Goal: Transaction & Acquisition: Obtain resource

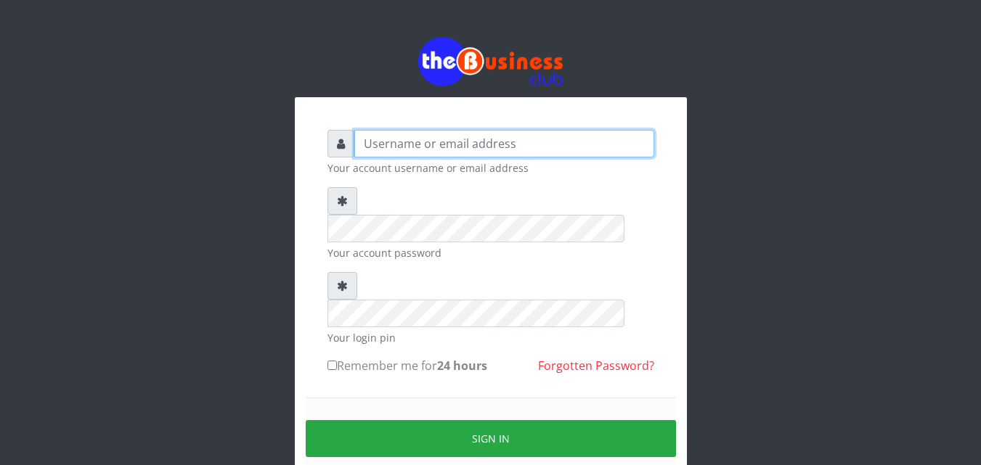
click at [362, 141] on input "text" at bounding box center [504, 144] width 300 height 28
type input "siesther"
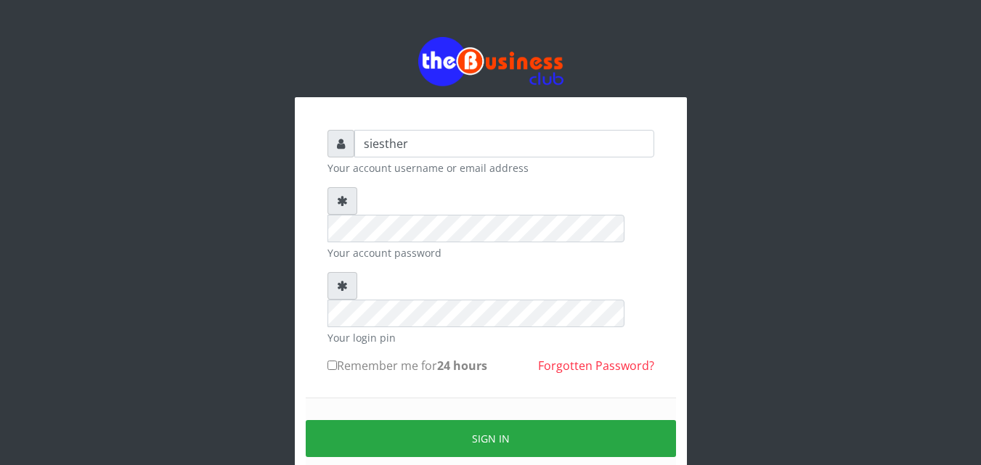
click at [360, 398] on div "Sign in" at bounding box center [491, 439] width 370 height 82
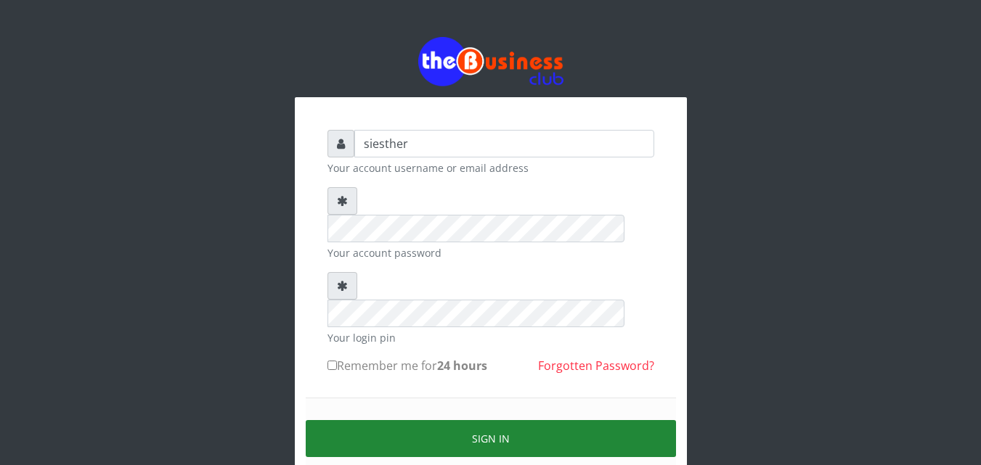
click at [507, 420] on button "Sign in" at bounding box center [491, 438] width 370 height 37
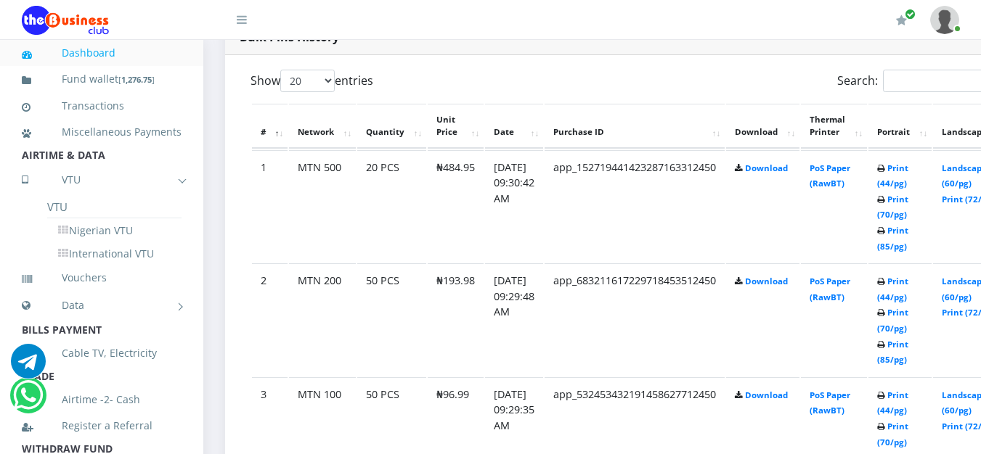
scroll to position [787, 0]
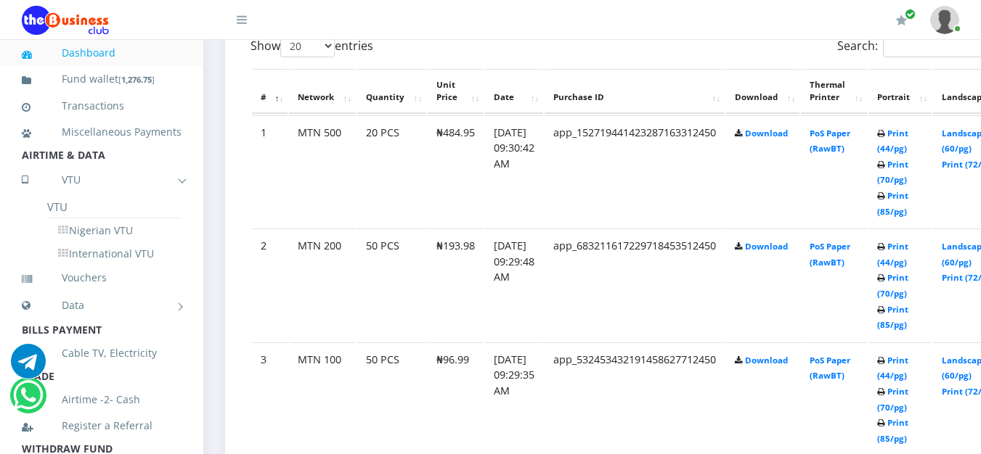
click at [908, 428] on b "Print (44/pg) Print (70/pg) Print (85/pg)" at bounding box center [892, 399] width 31 height 89
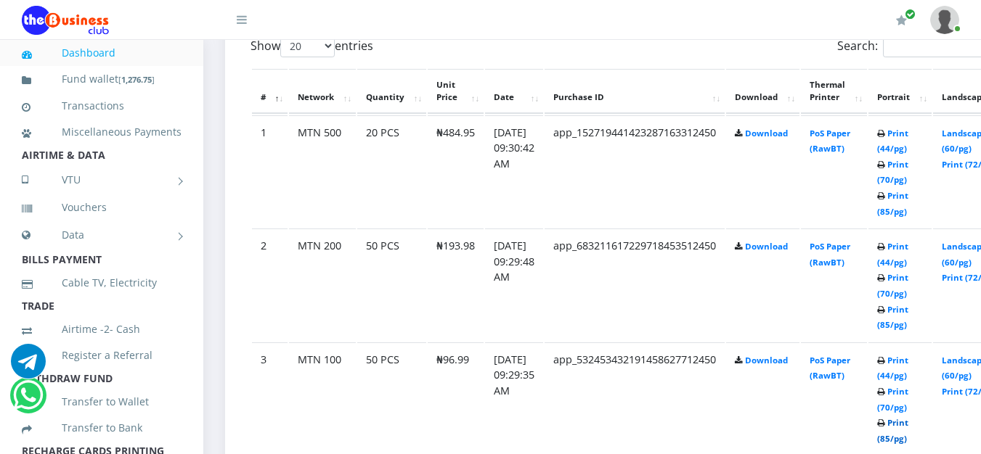
click at [908, 428] on link "Print (85/pg)" at bounding box center [892, 430] width 31 height 27
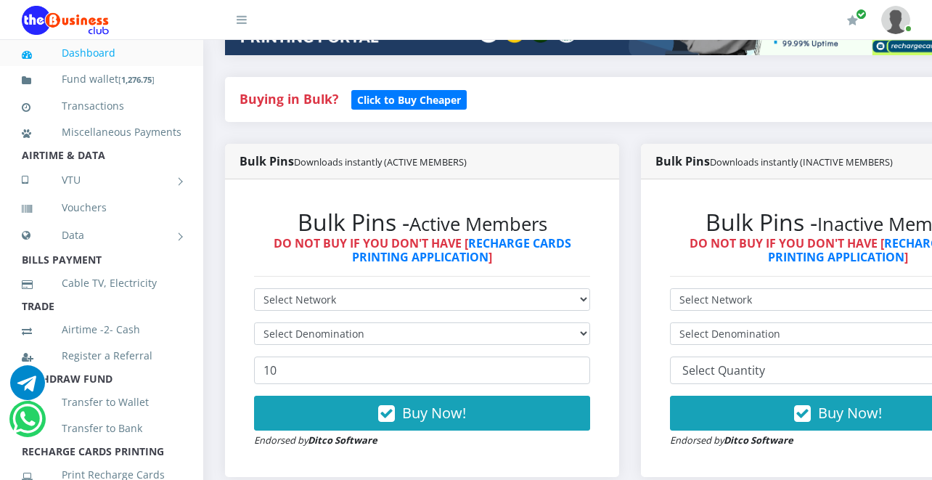
scroll to position [284, 0]
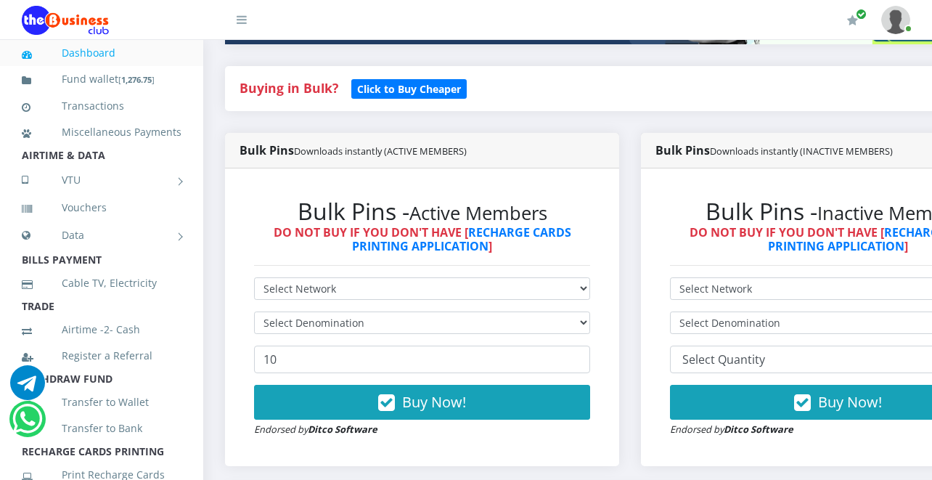
click at [879, 69] on div "Buying in Bulk?   Click to Buy Cheaper" at bounding box center [630, 88] width 810 height 45
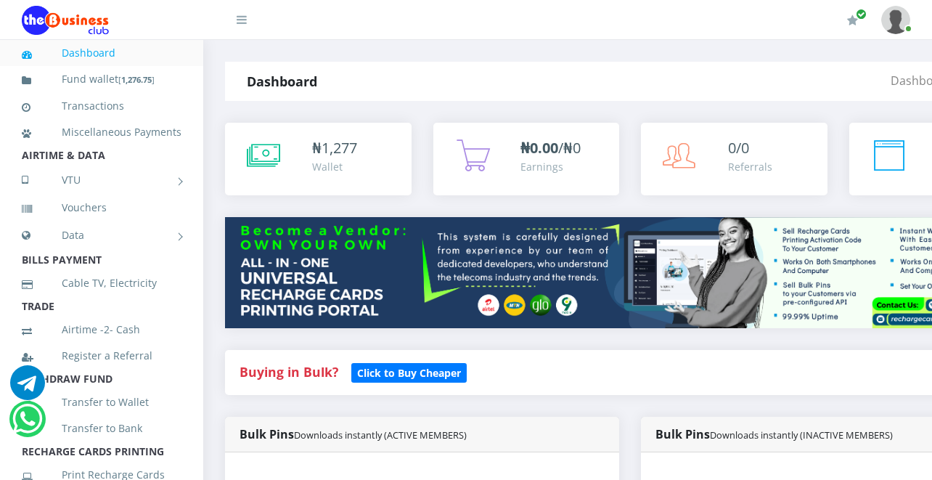
scroll to position [420, 0]
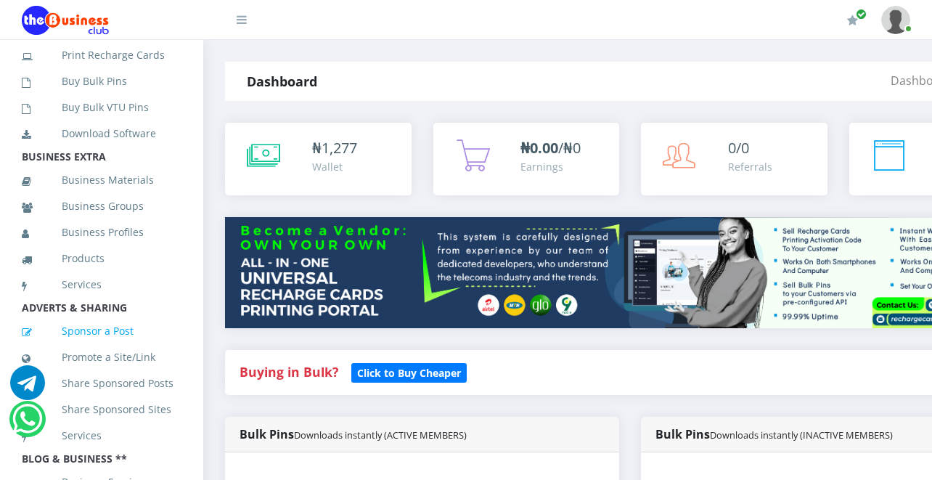
click at [161, 343] on link "Sponsor a Post" at bounding box center [102, 330] width 160 height 33
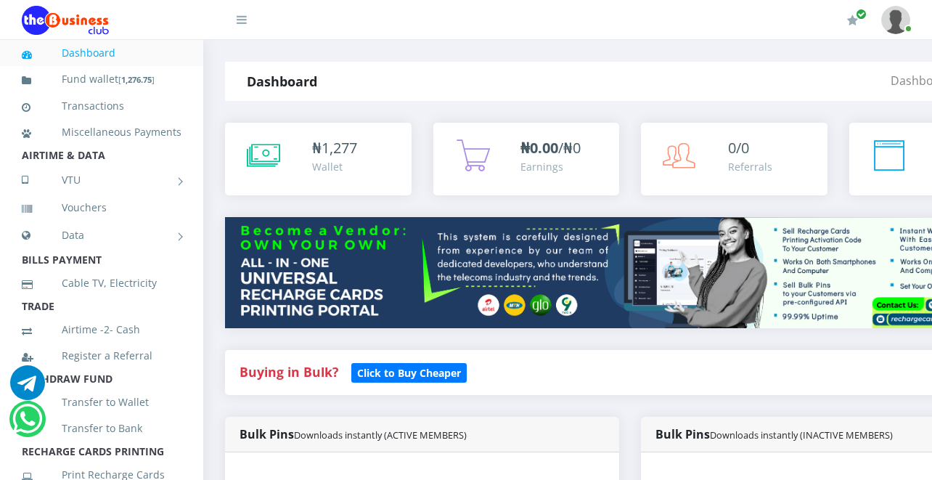
click at [171, 409] on li "Transfer to Wallet" at bounding box center [101, 402] width 203 height 26
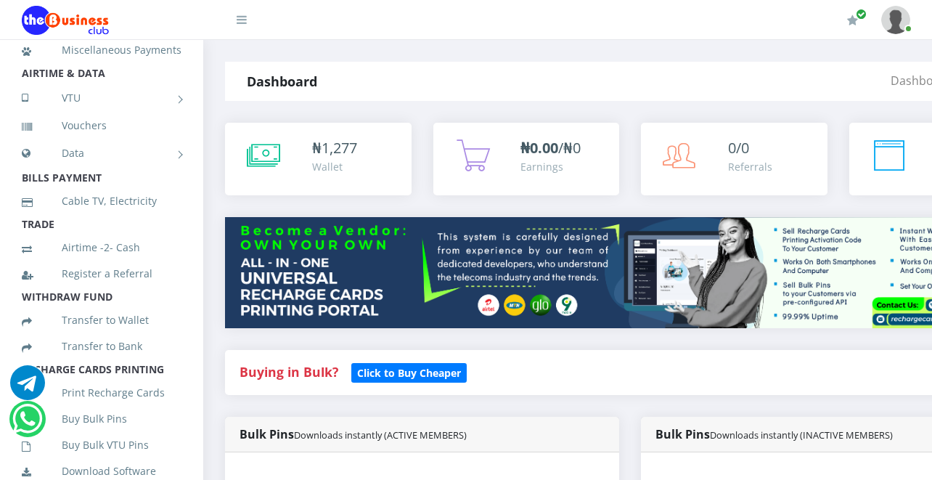
scroll to position [105, 0]
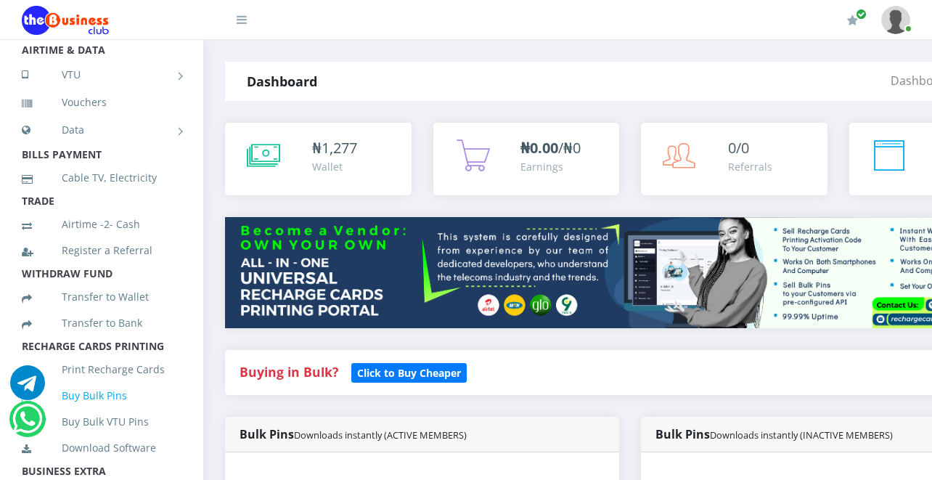
click at [113, 412] on link "Buy Bulk Pins" at bounding box center [102, 395] width 160 height 33
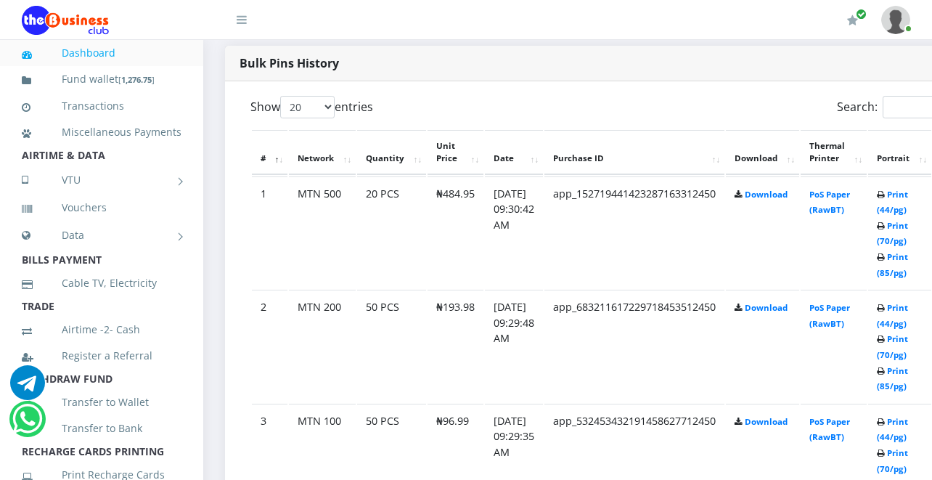
scroll to position [764, 0]
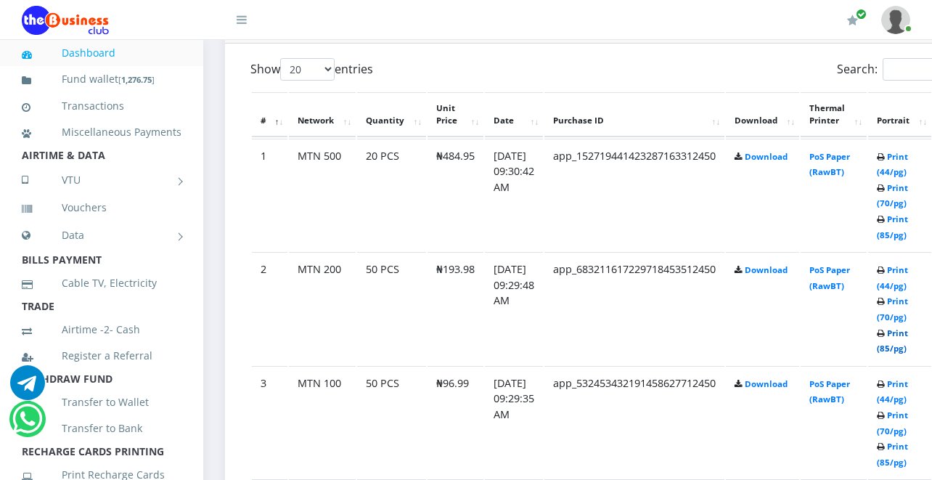
click at [908, 336] on link "Print (85/pg)" at bounding box center [892, 340] width 31 height 27
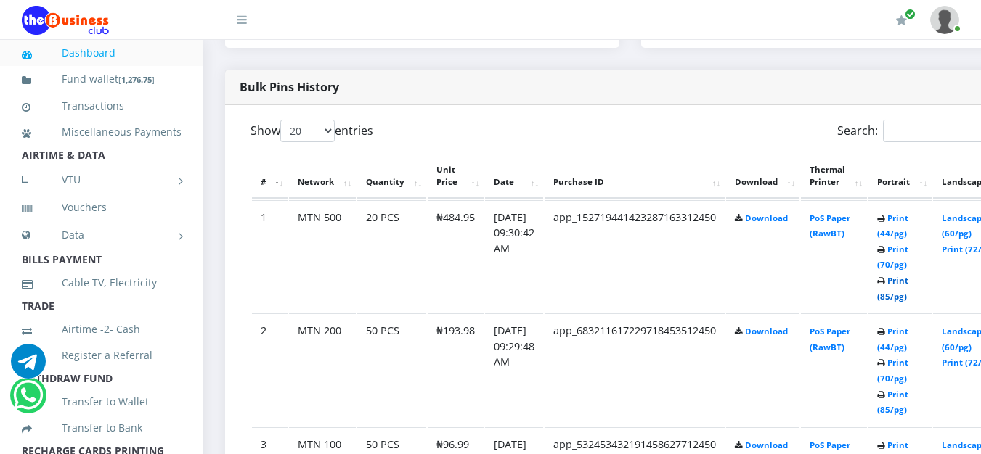
click at [908, 285] on link "Print (85/pg)" at bounding box center [892, 288] width 31 height 27
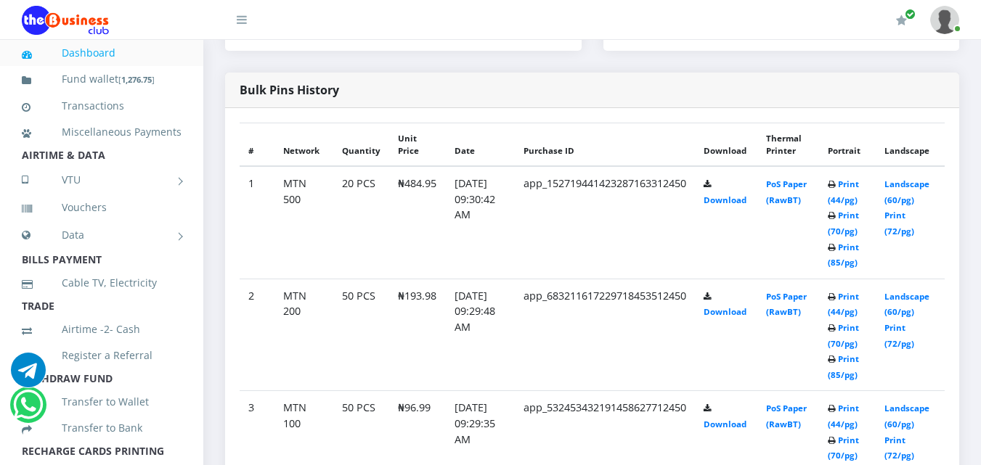
scroll to position [689, 0]
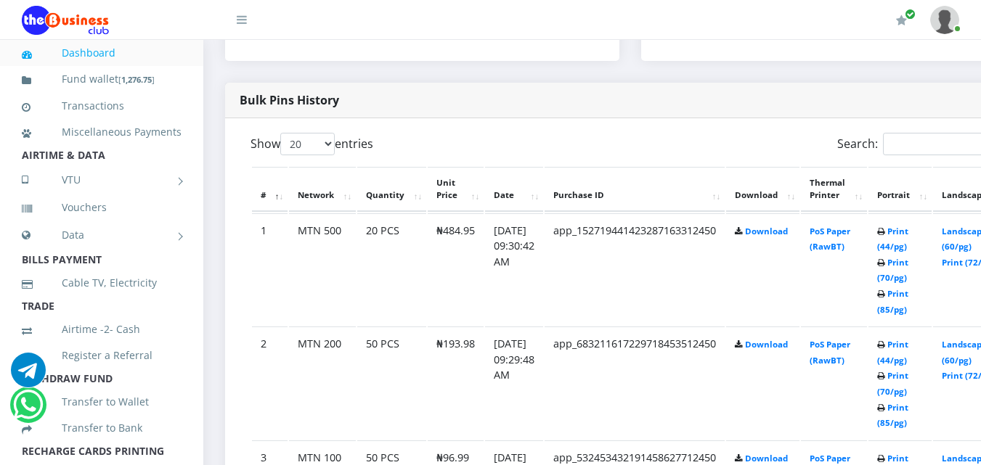
click at [955, 29] on link at bounding box center [944, 20] width 29 height 40
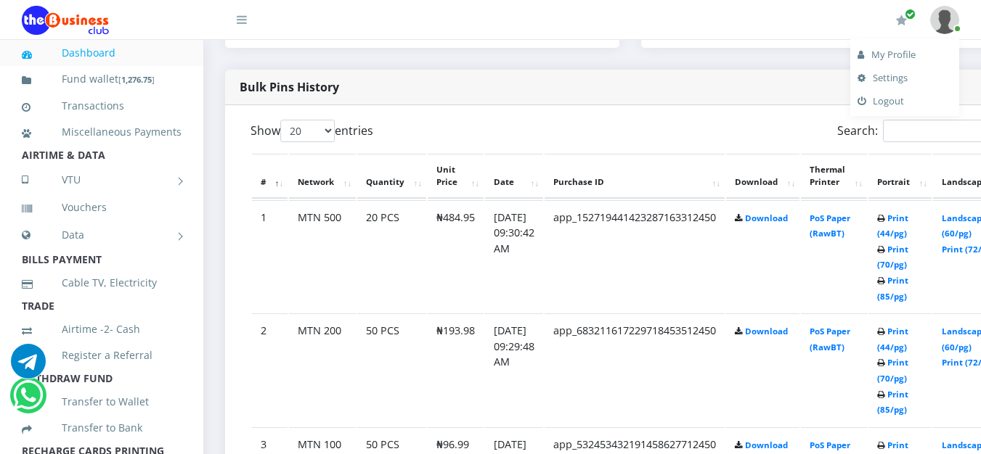
scroll to position [0, 0]
click at [899, 105] on link "Logout" at bounding box center [904, 100] width 94 height 23
